Goal: Communication & Community: Answer question/provide support

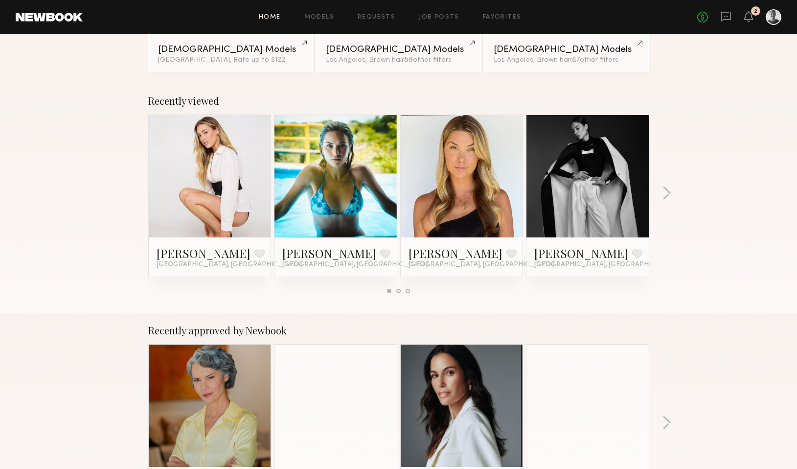
scroll to position [112, 0]
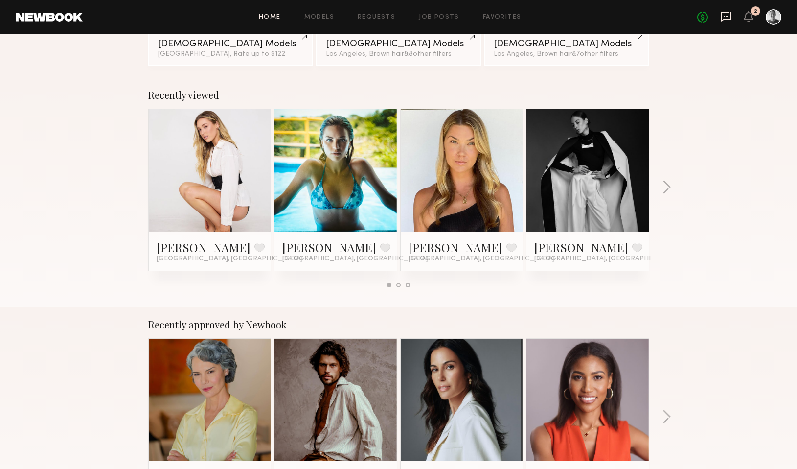
click at [726, 14] on icon at bounding box center [725, 16] width 11 height 11
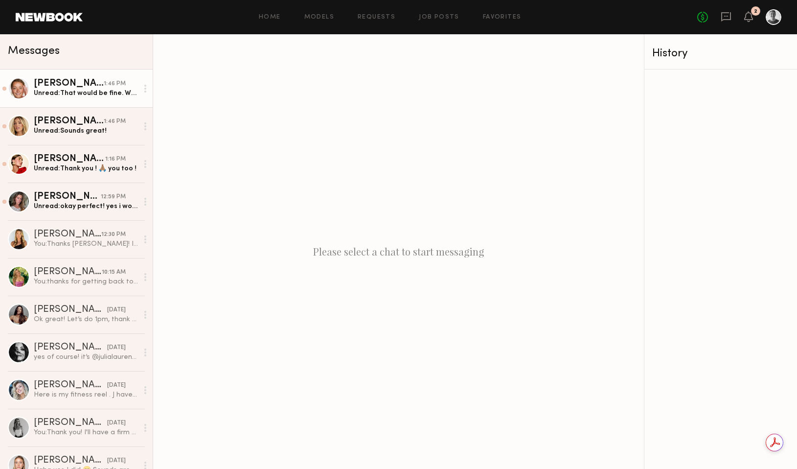
click at [59, 86] on div "[PERSON_NAME]" at bounding box center [69, 84] width 70 height 10
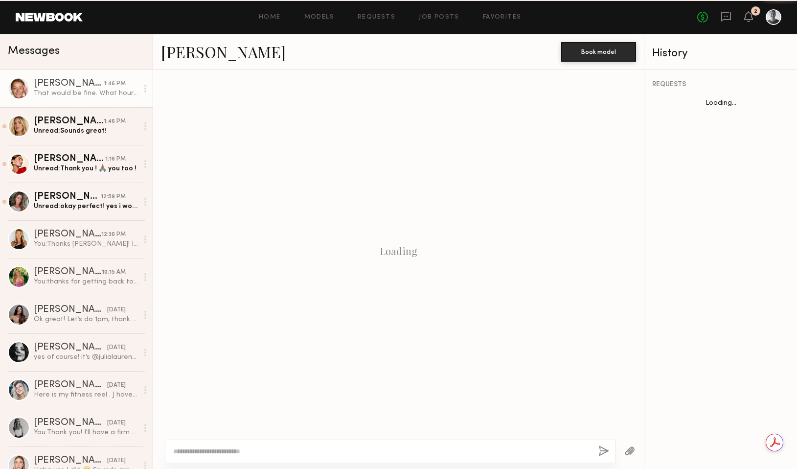
scroll to position [336, 0]
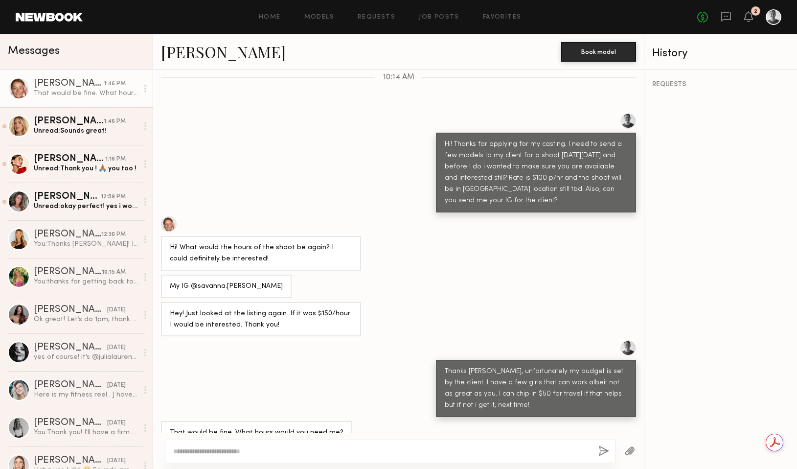
click at [288, 448] on textarea at bounding box center [381, 451] width 417 height 10
type textarea "*"
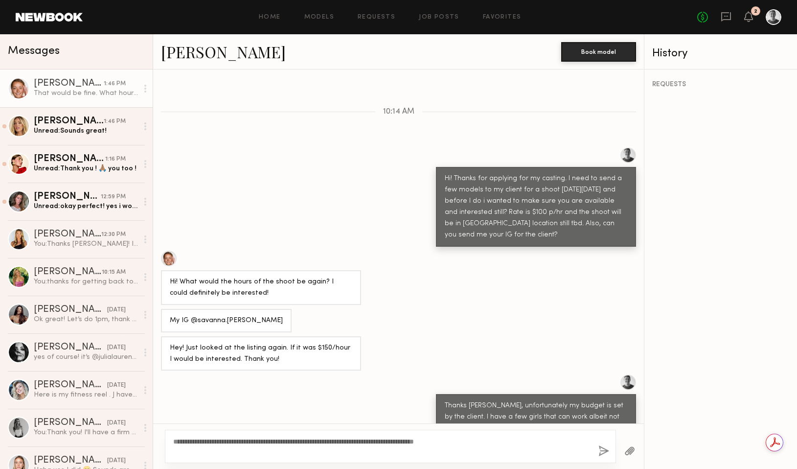
scroll to position [305, 0]
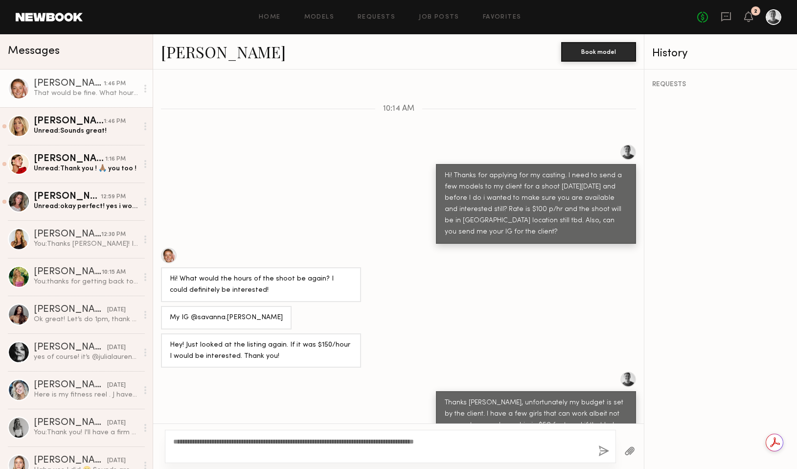
type textarea "**********"
drag, startPoint x: 200, startPoint y: 297, endPoint x: 261, endPoint y: 294, distance: 60.7
click at [261, 306] on div "My IG @savanna.[PERSON_NAME]" at bounding box center [226, 317] width 131 height 23
copy div "@savanna.[PERSON_NAME]"
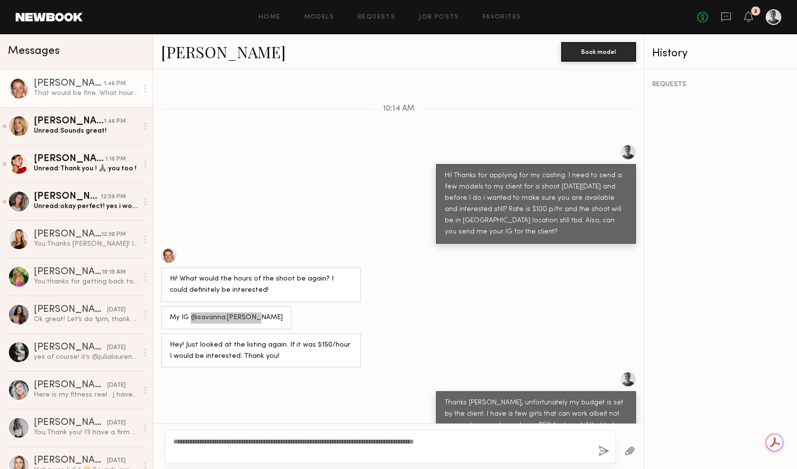
scroll to position [312, 0]
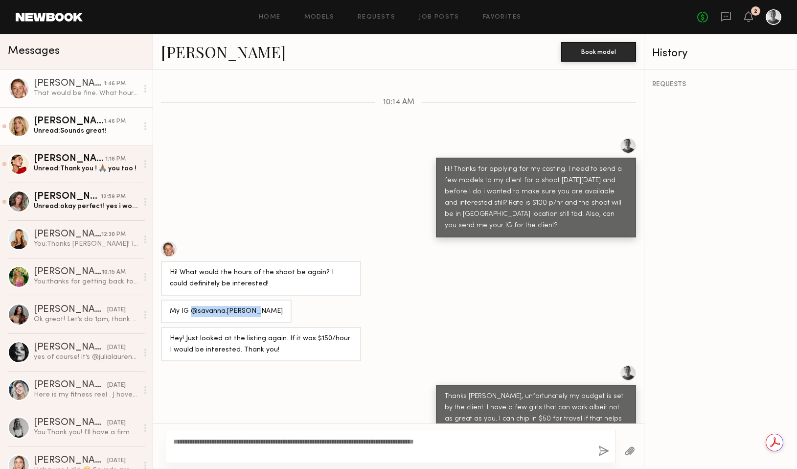
click at [68, 128] on div "Unread: Sounds great!" at bounding box center [86, 130] width 104 height 9
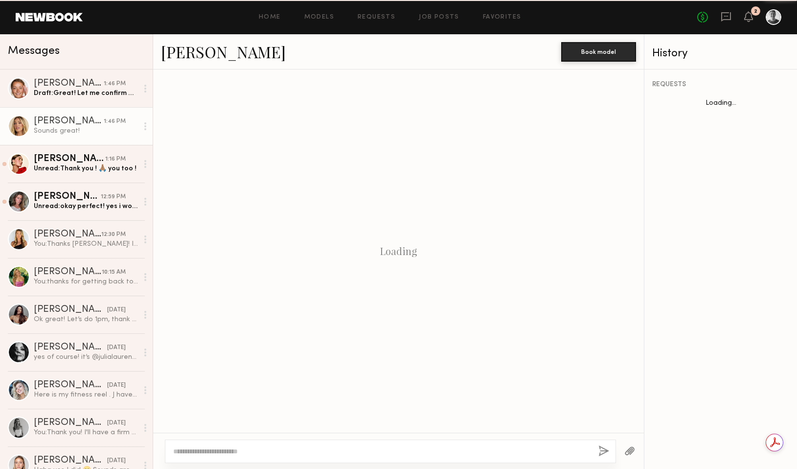
scroll to position [470, 0]
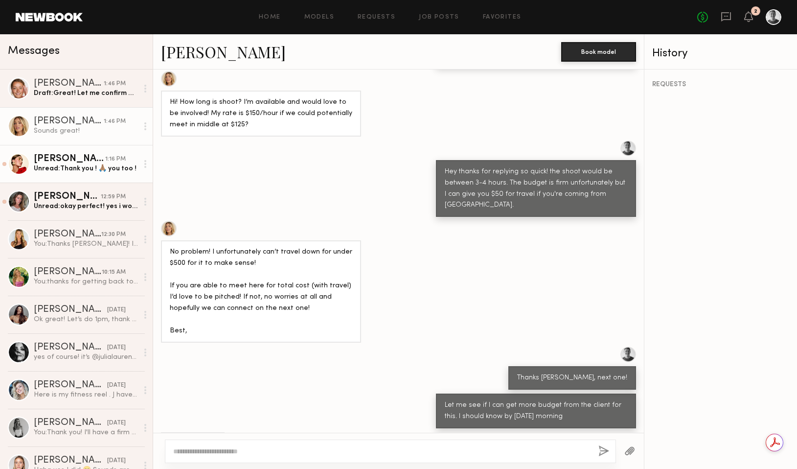
click at [85, 165] on div "Unread: Thank you ! 🙏🏽 you too !" at bounding box center [86, 168] width 104 height 9
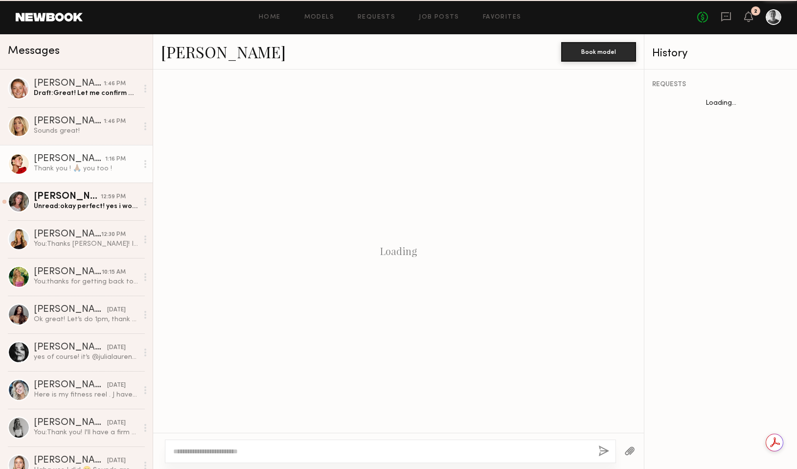
scroll to position [966, 0]
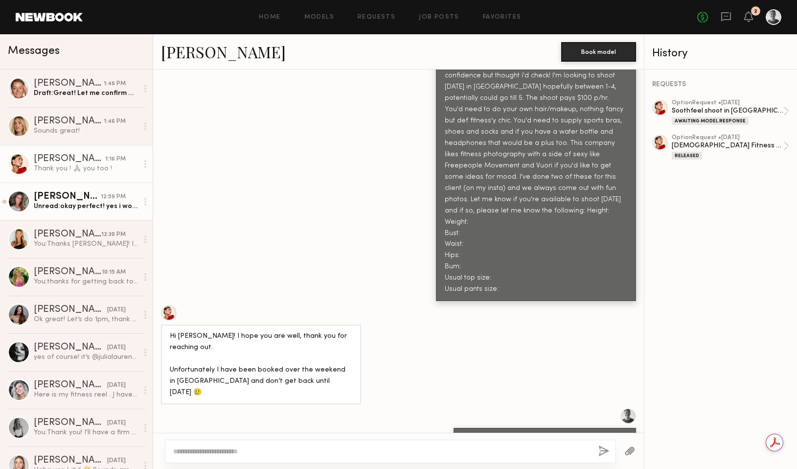
click at [75, 210] on div "Unread: okay perfect! yes i would be available" at bounding box center [86, 205] width 104 height 9
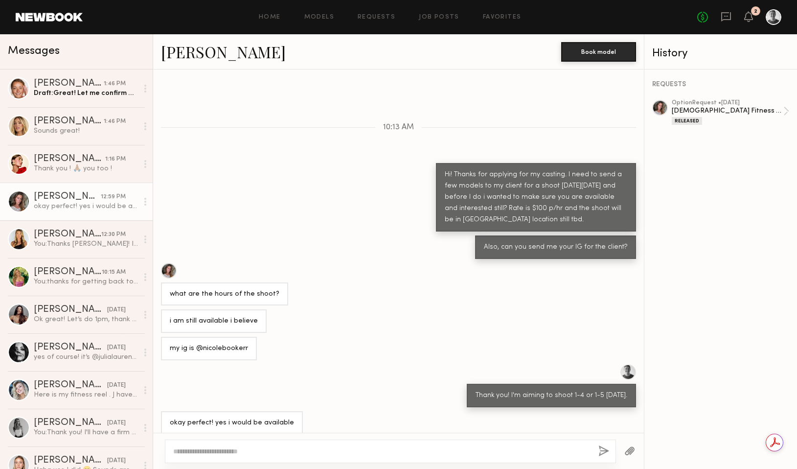
scroll to position [678, 0]
